Goal: Find specific page/section: Find specific page/section

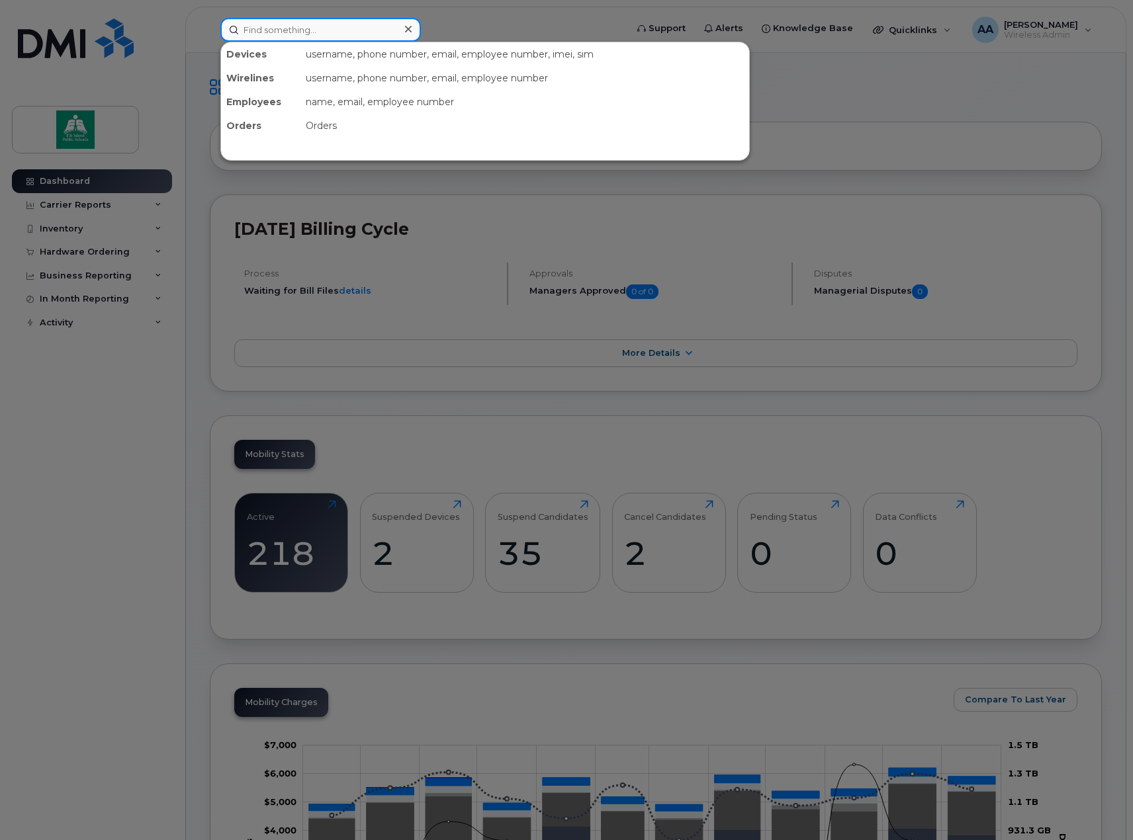
click at [263, 29] on input at bounding box center [320, 30] width 200 height 24
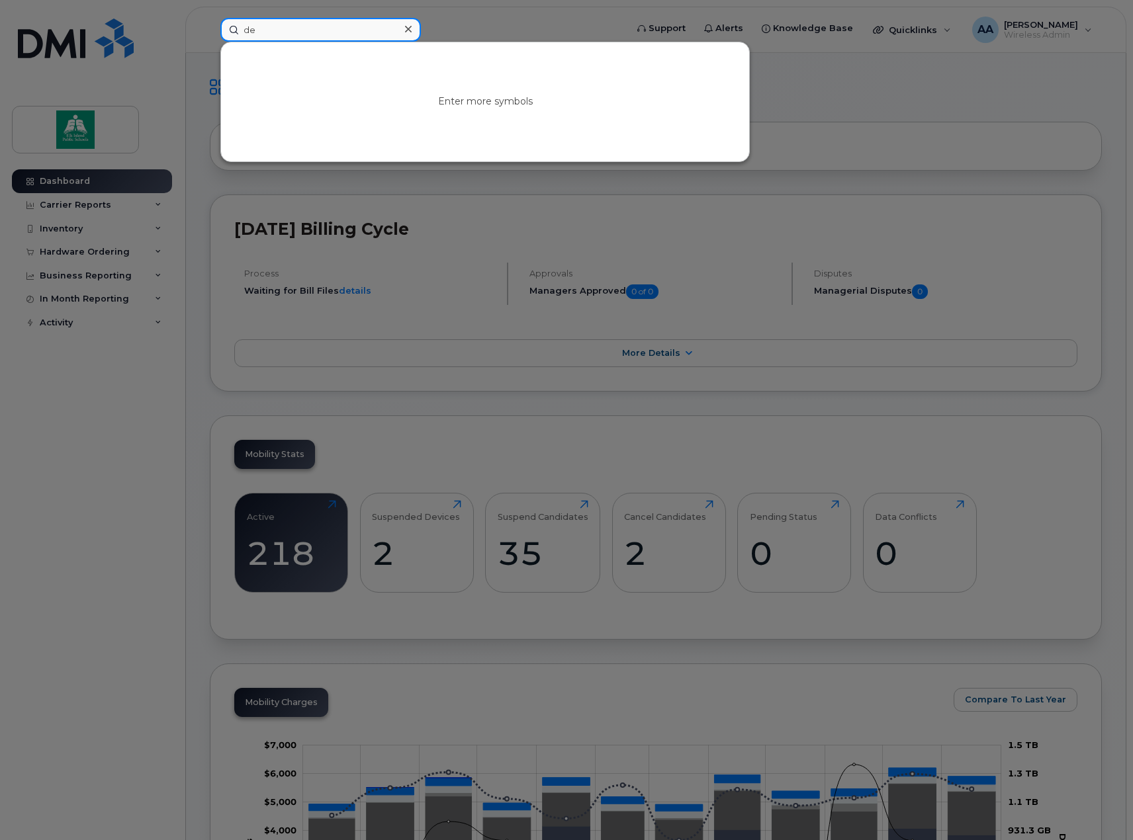
type input "d"
click at [64, 231] on div at bounding box center [566, 420] width 1133 height 840
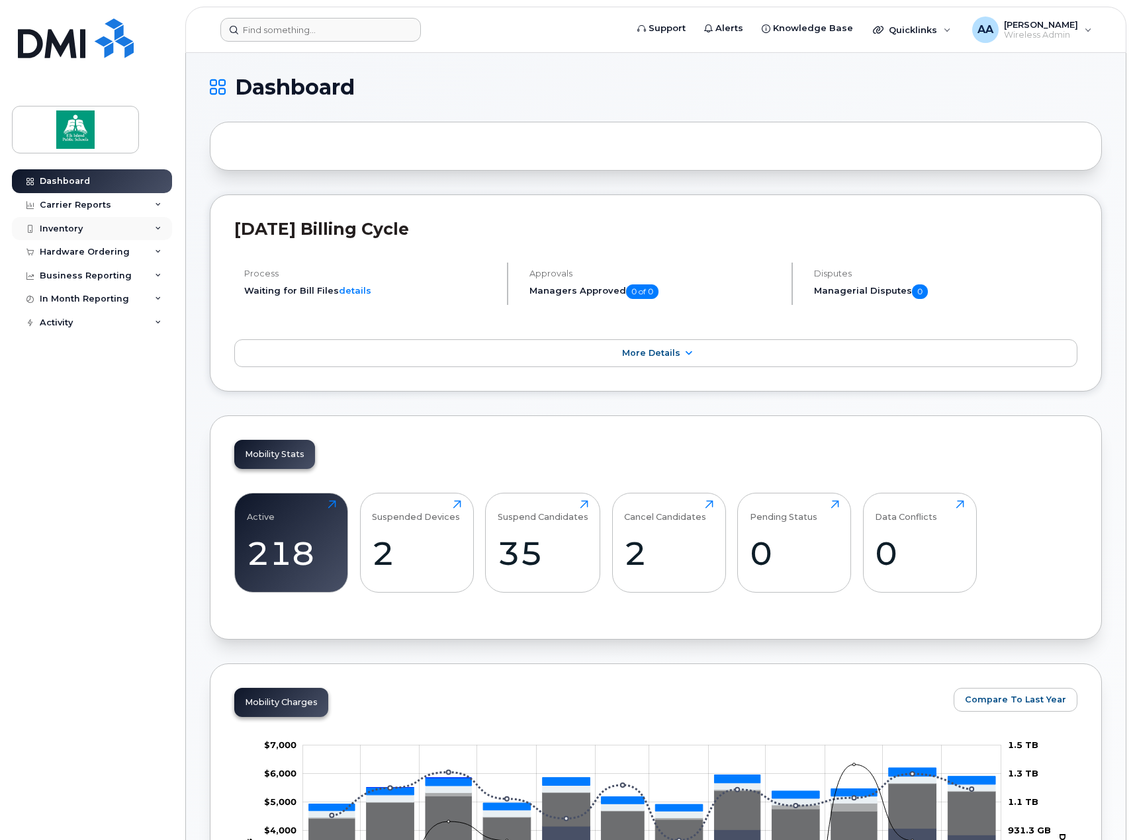
click at [67, 224] on div "Inventory" at bounding box center [61, 229] width 43 height 11
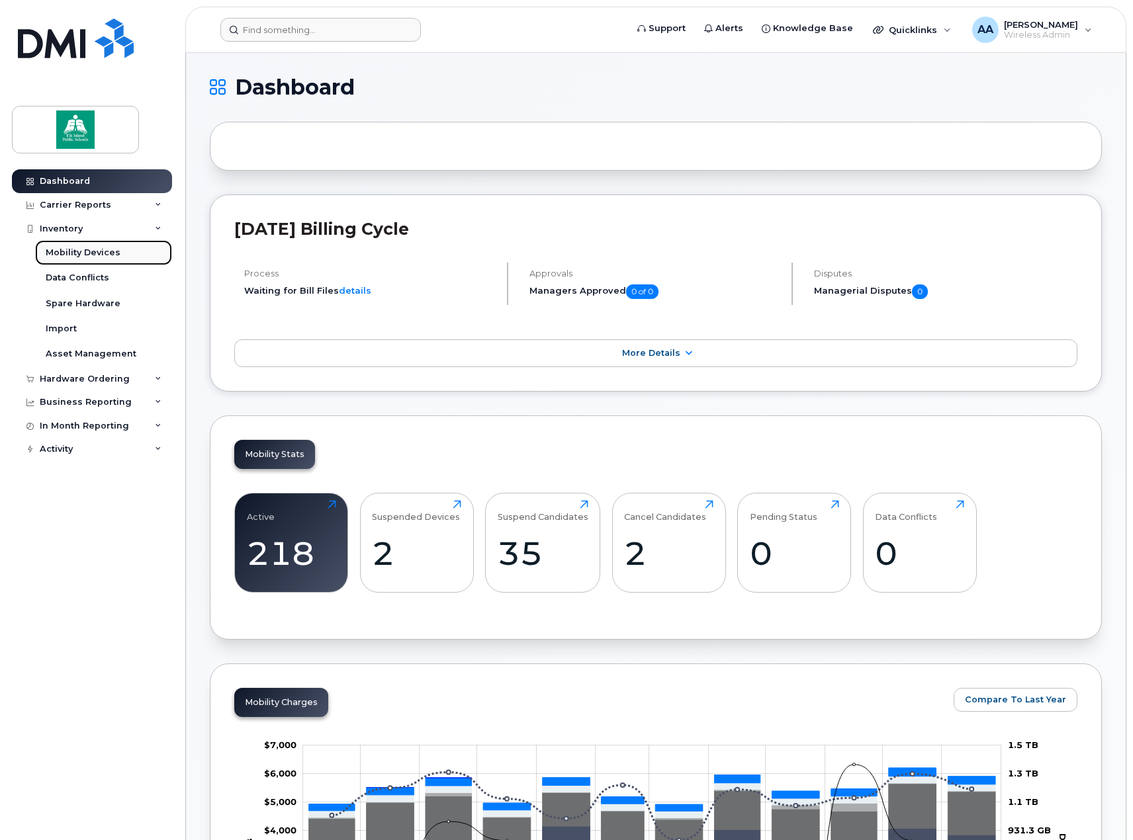
click at [68, 257] on div "Mobility Devices" at bounding box center [83, 253] width 75 height 12
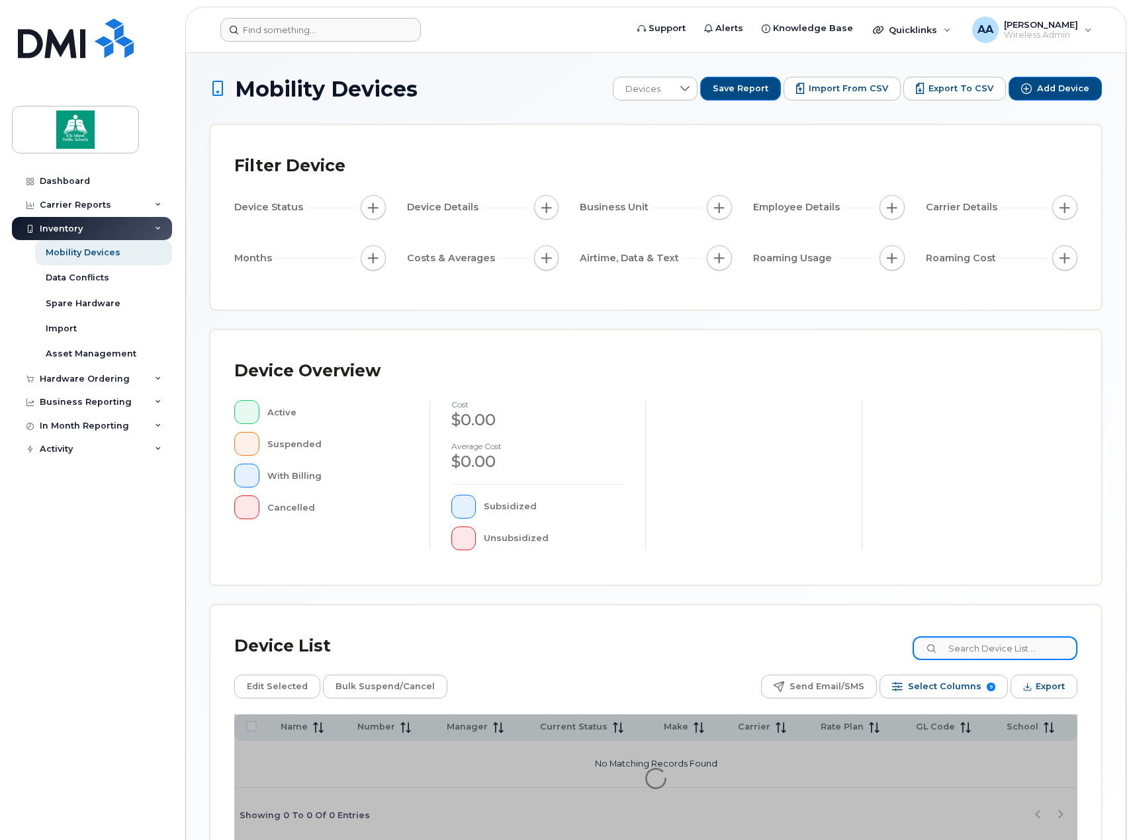
click at [1012, 649] on input at bounding box center [994, 648] width 165 height 24
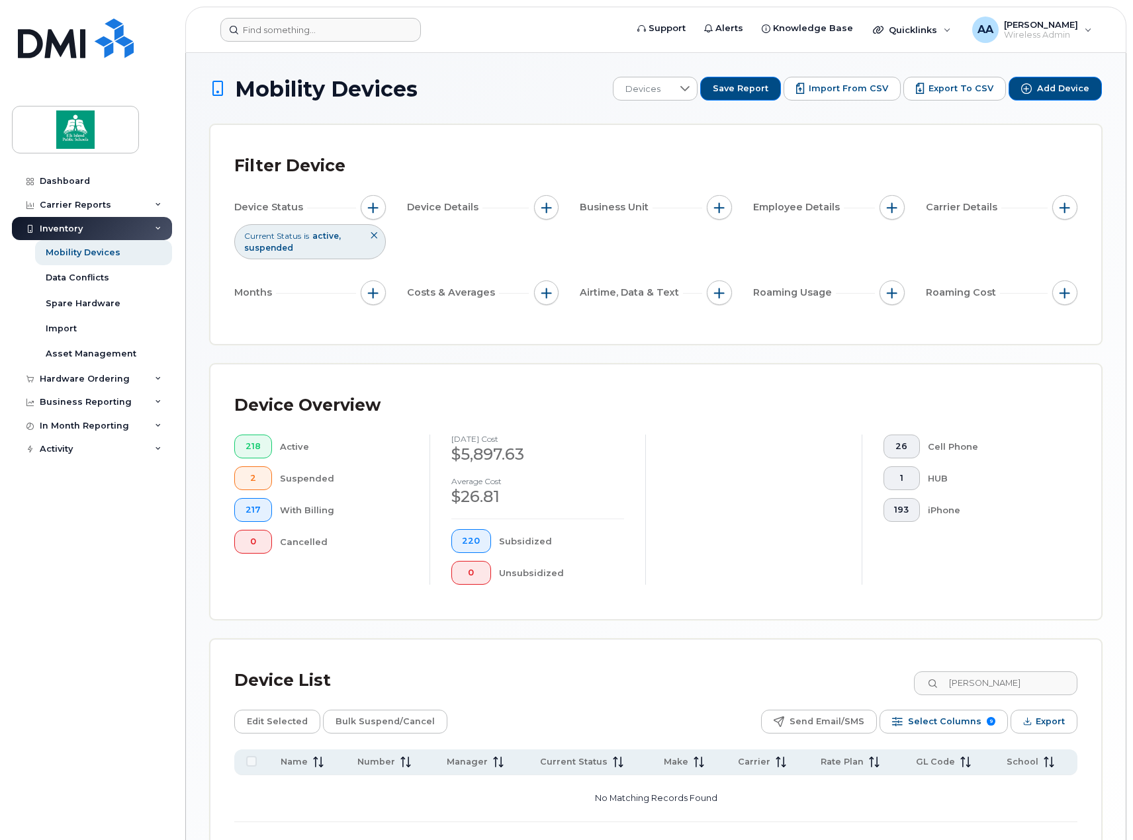
click at [604, 357] on div "Mobility Devices Devices Save Report Import from CSV Export to CSV Add Device F…" at bounding box center [656, 477] width 892 height 801
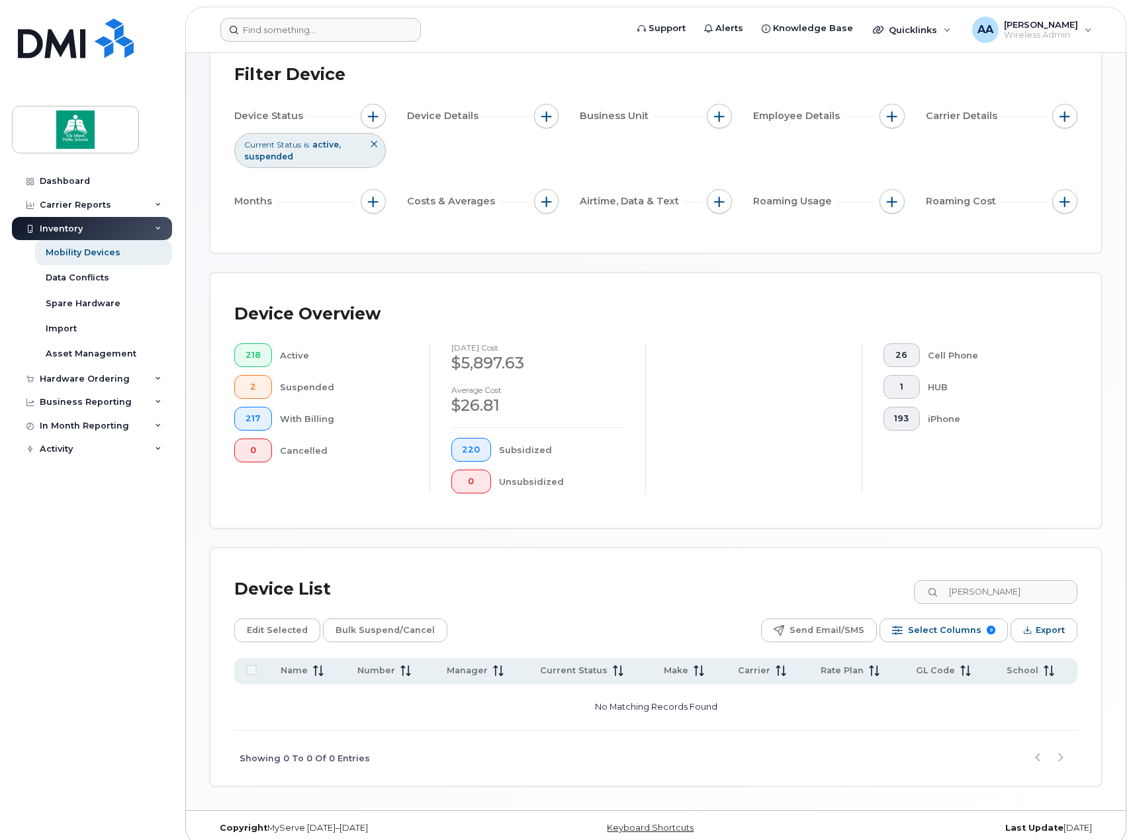
scroll to position [104, 0]
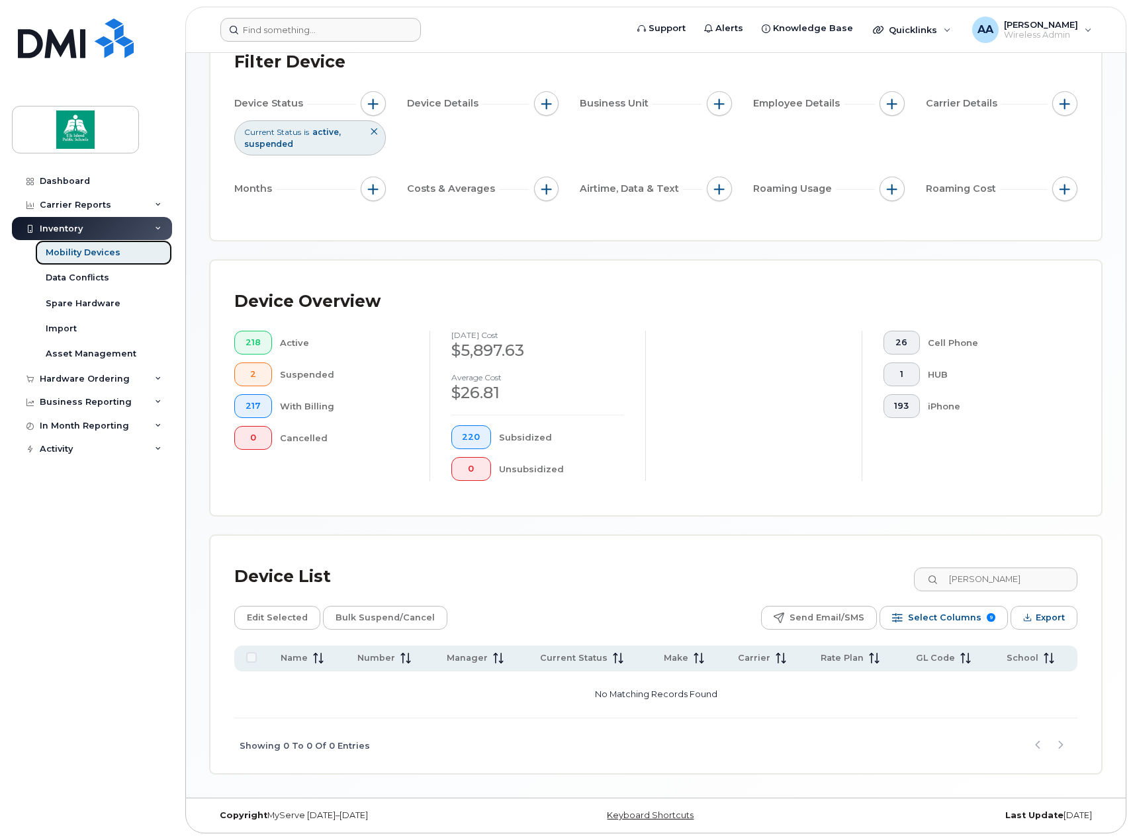
click at [81, 245] on link "Mobility Devices" at bounding box center [103, 252] width 137 height 25
click at [1006, 579] on input "[PERSON_NAME]" at bounding box center [994, 580] width 165 height 24
type input "j"
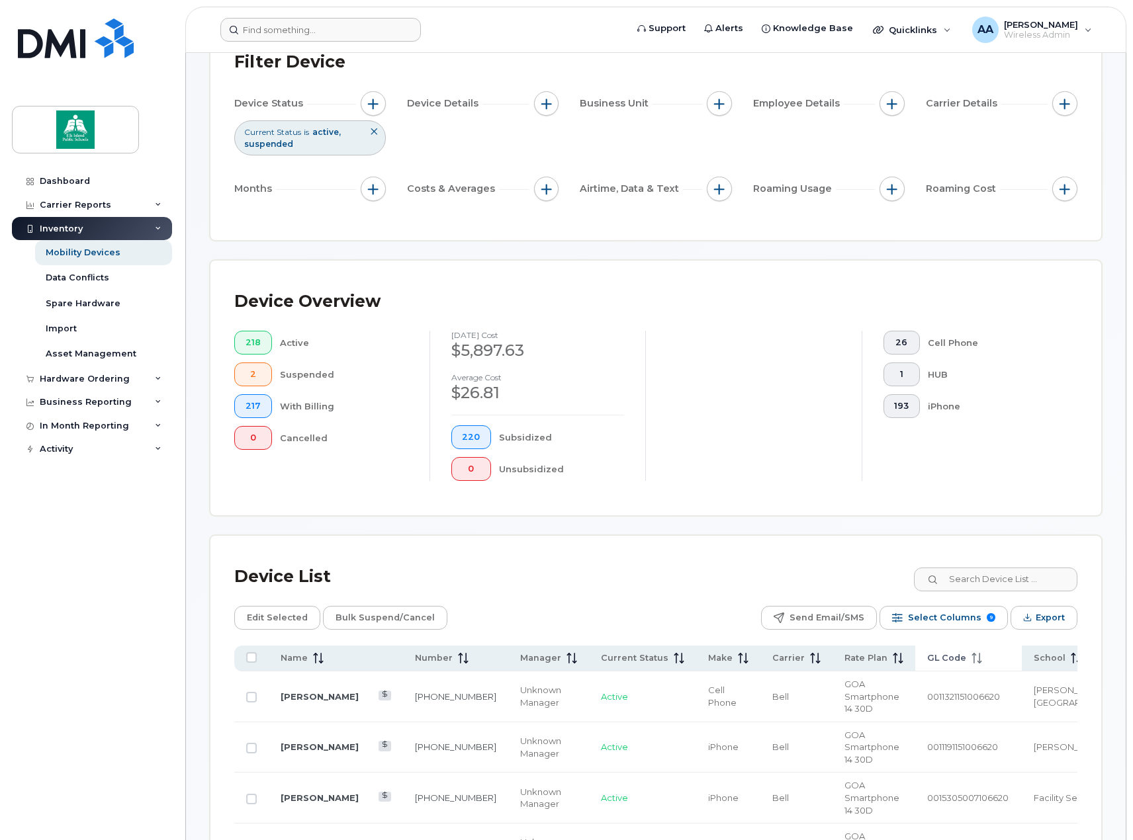
click at [966, 652] on span at bounding box center [974, 658] width 16 height 12
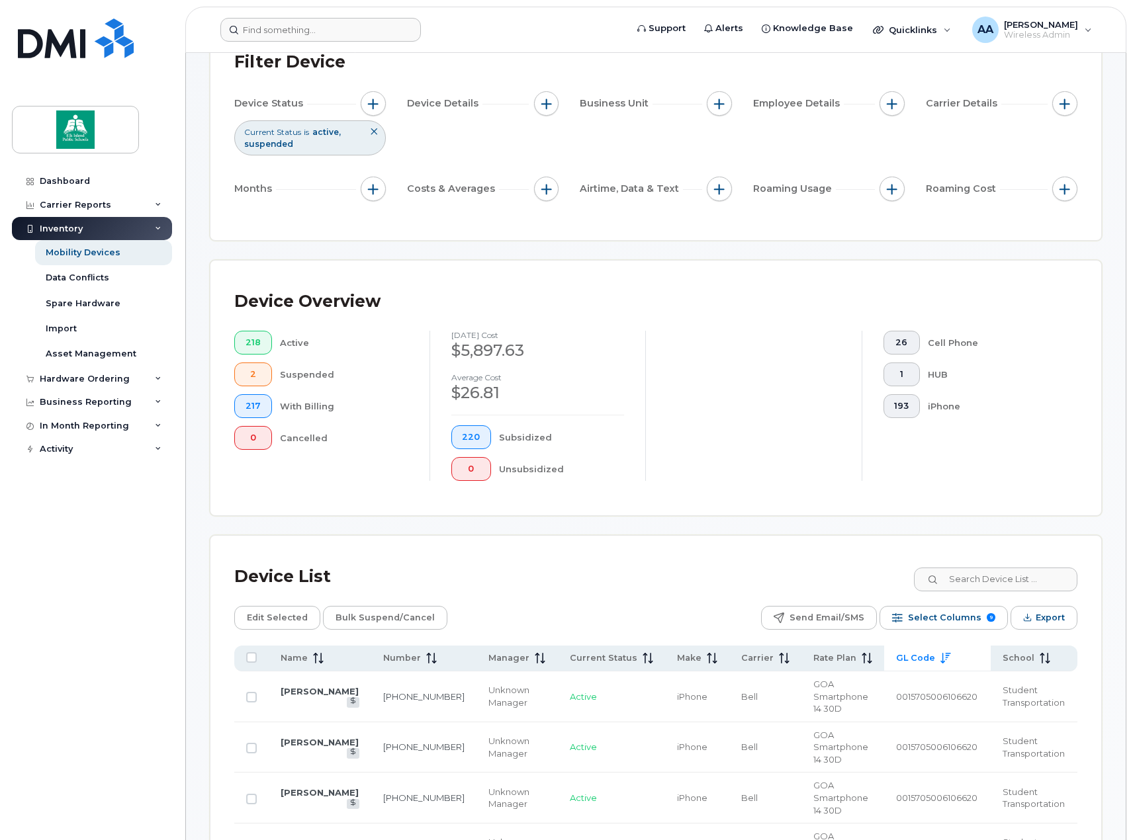
click at [913, 652] on span "GL Code" at bounding box center [915, 658] width 39 height 12
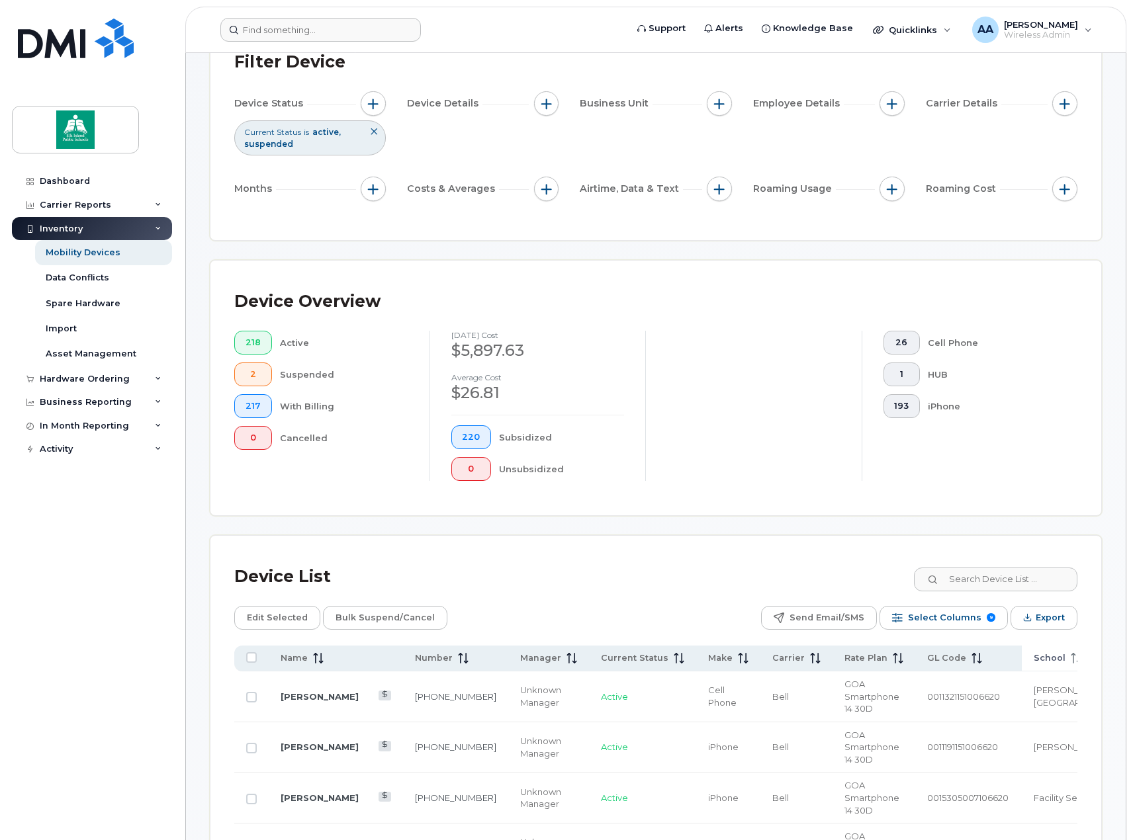
click at [1033, 654] on span "School" at bounding box center [1049, 658] width 32 height 12
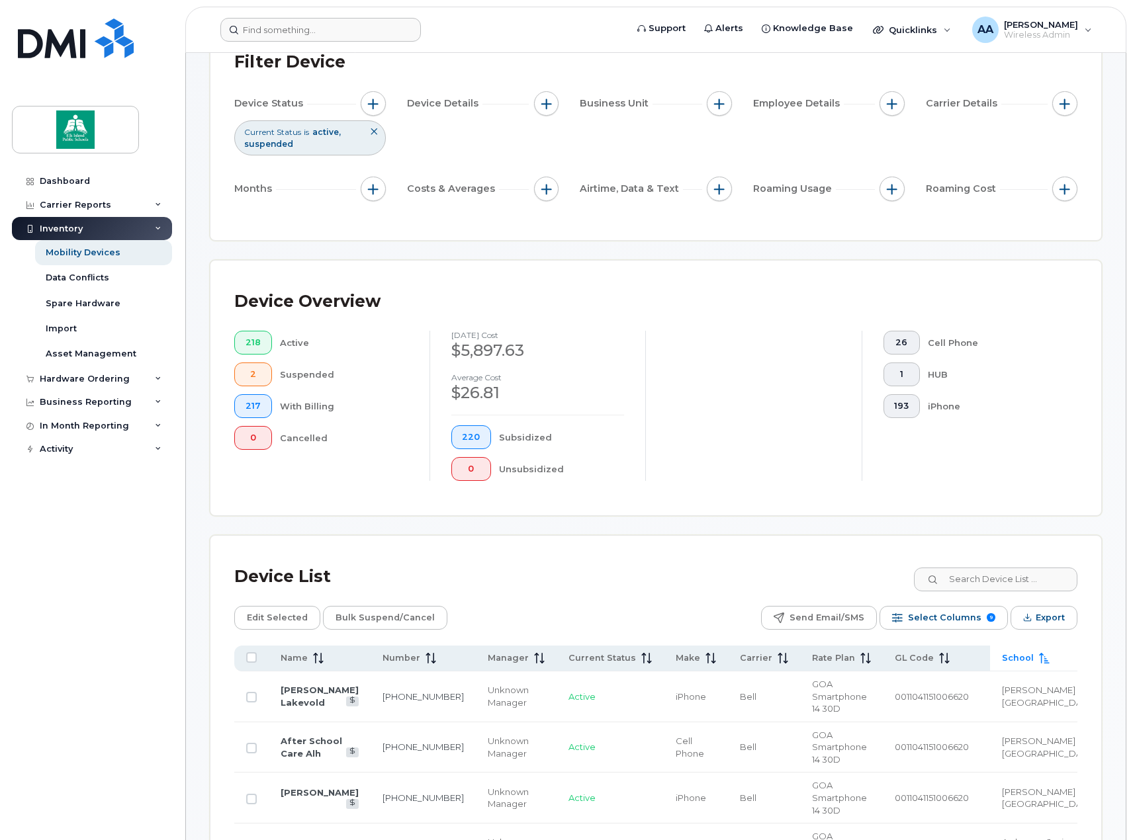
click at [1002, 654] on span "School" at bounding box center [1018, 658] width 32 height 12
click at [1001, 654] on span "School" at bounding box center [1017, 658] width 32 height 12
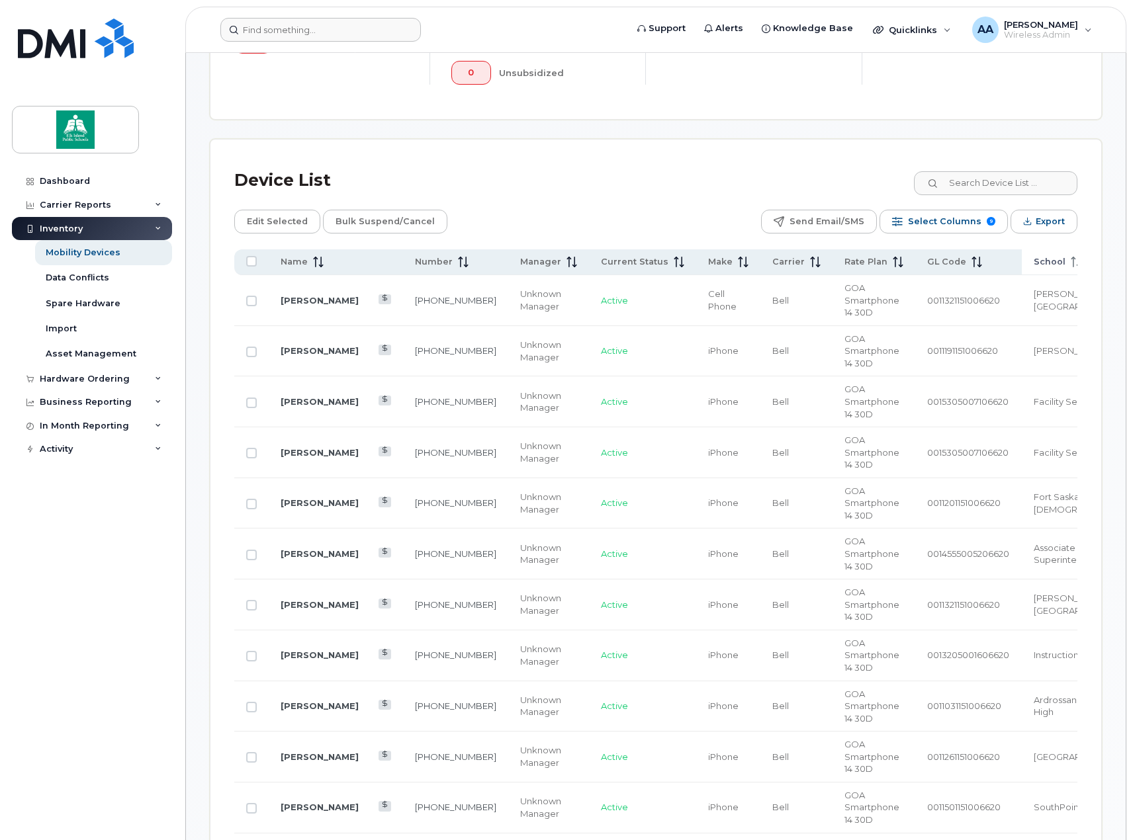
scroll to position [501, 0]
click at [1070, 260] on icon at bounding box center [1075, 261] width 11 height 11
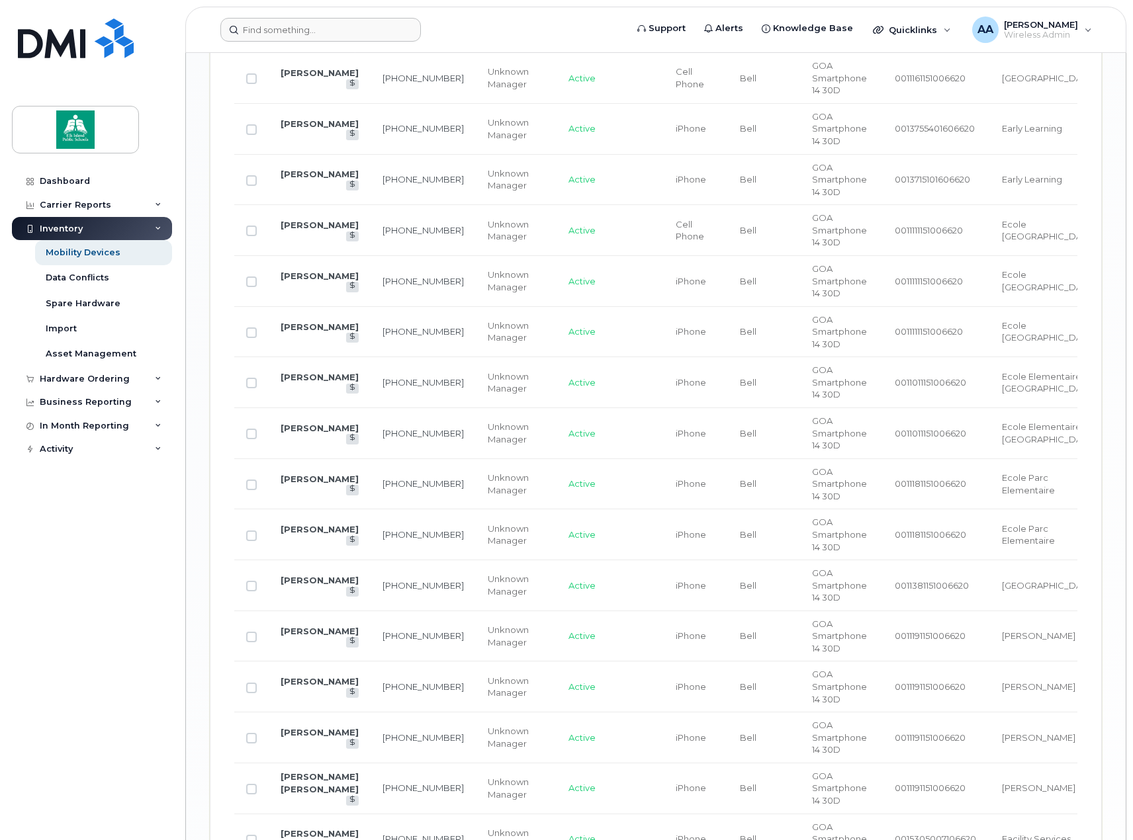
scroll to position [2593, 0]
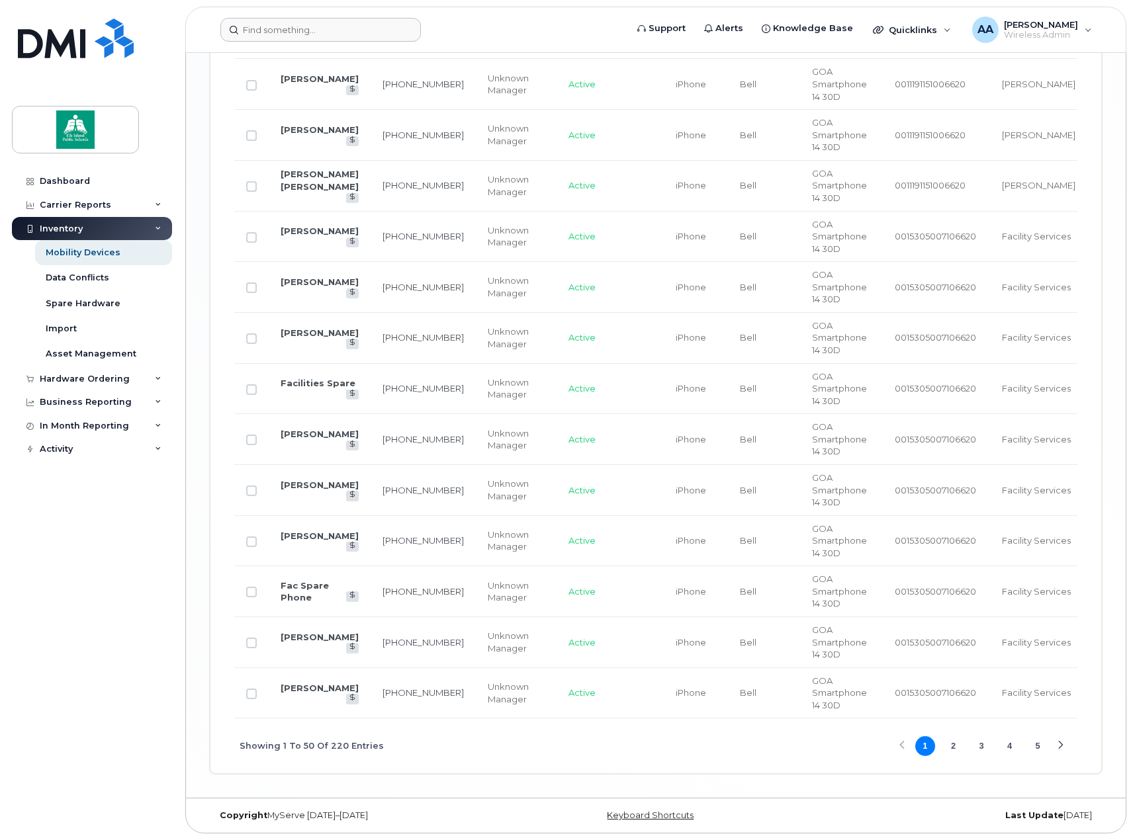
click at [1043, 747] on button "5" at bounding box center [1037, 746] width 20 height 20
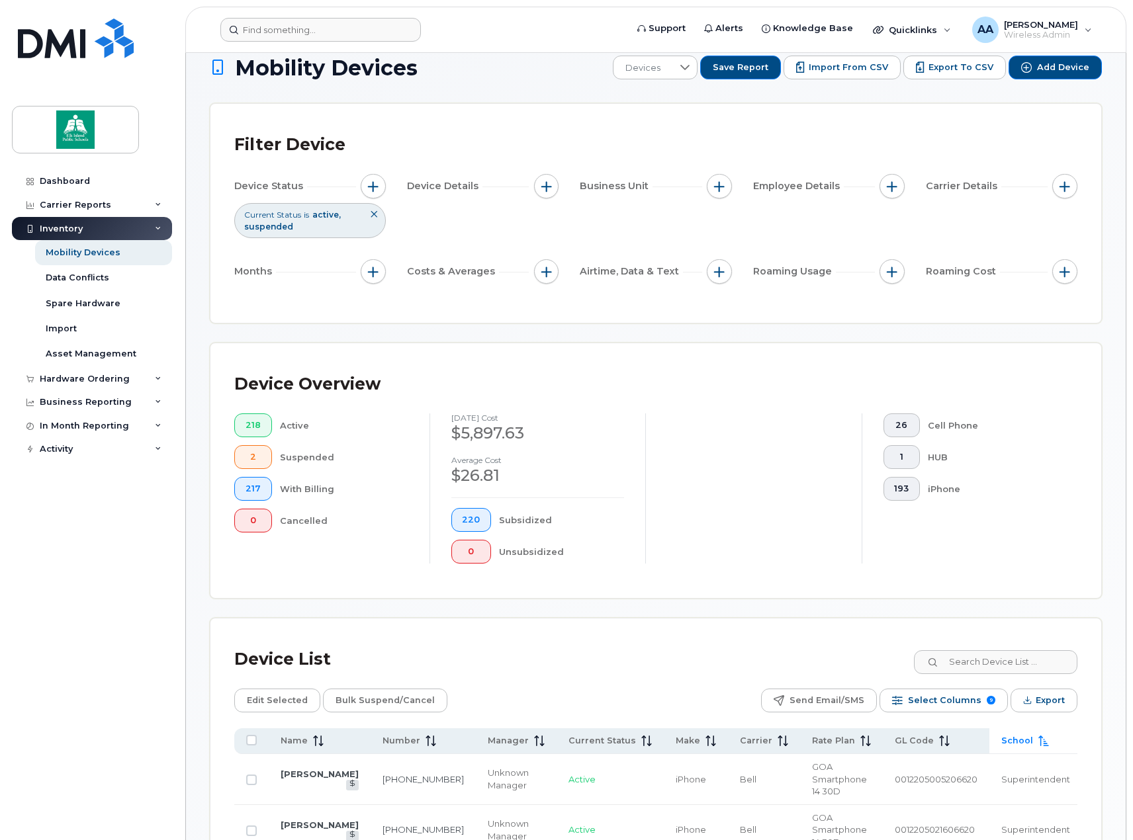
scroll to position [0, 0]
